Goal: Information Seeking & Learning: Learn about a topic

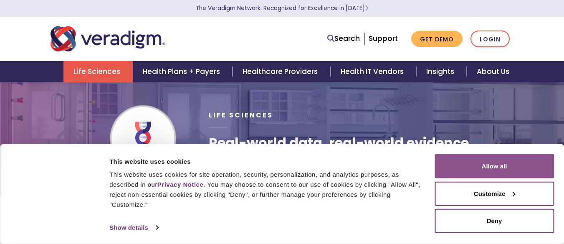
click at [534, 170] on button "Allow all" at bounding box center [493, 166] width 119 height 24
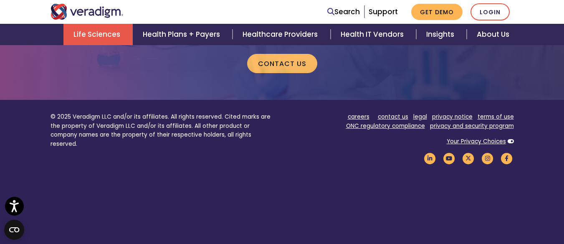
scroll to position [1872, 0]
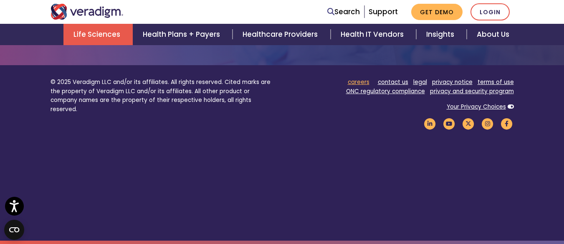
click at [367, 81] on link "careers" at bounding box center [359, 82] width 22 height 8
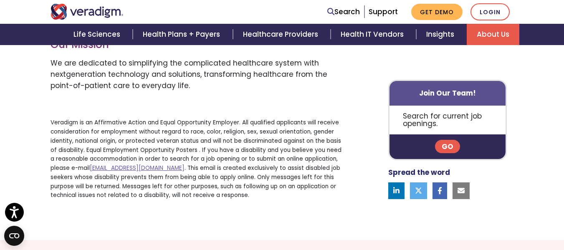
scroll to position [584, 0]
click at [444, 145] on link "Go" at bounding box center [447, 146] width 25 height 13
